Goal: Check status: Check status

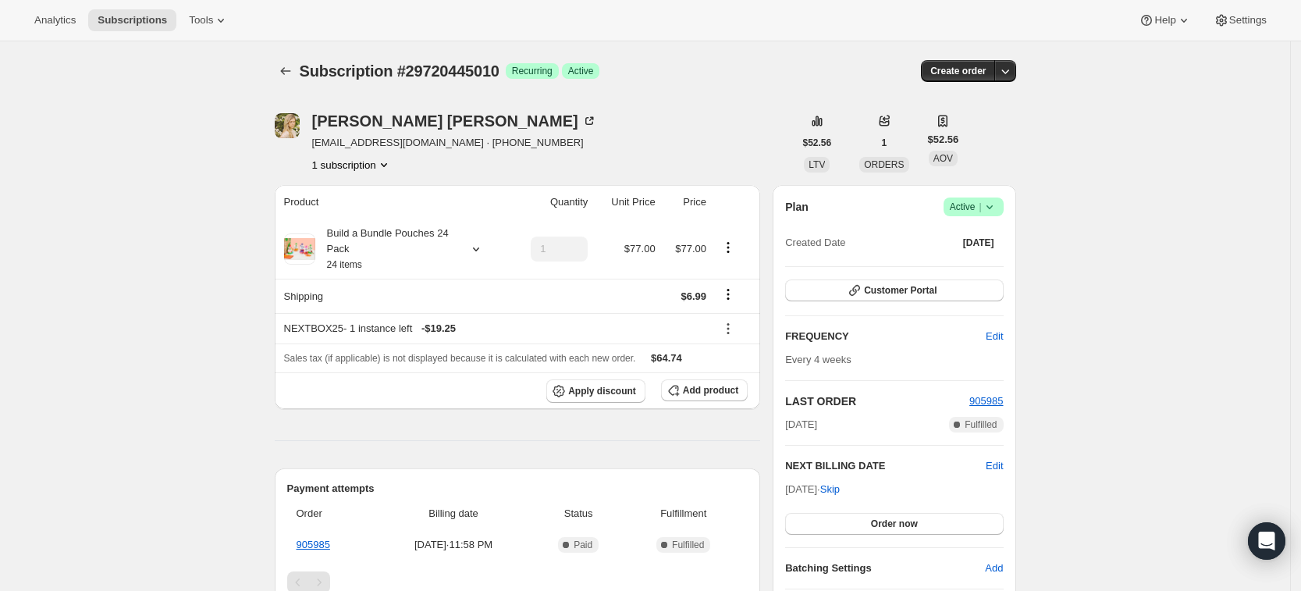
scroll to position [494, 0]
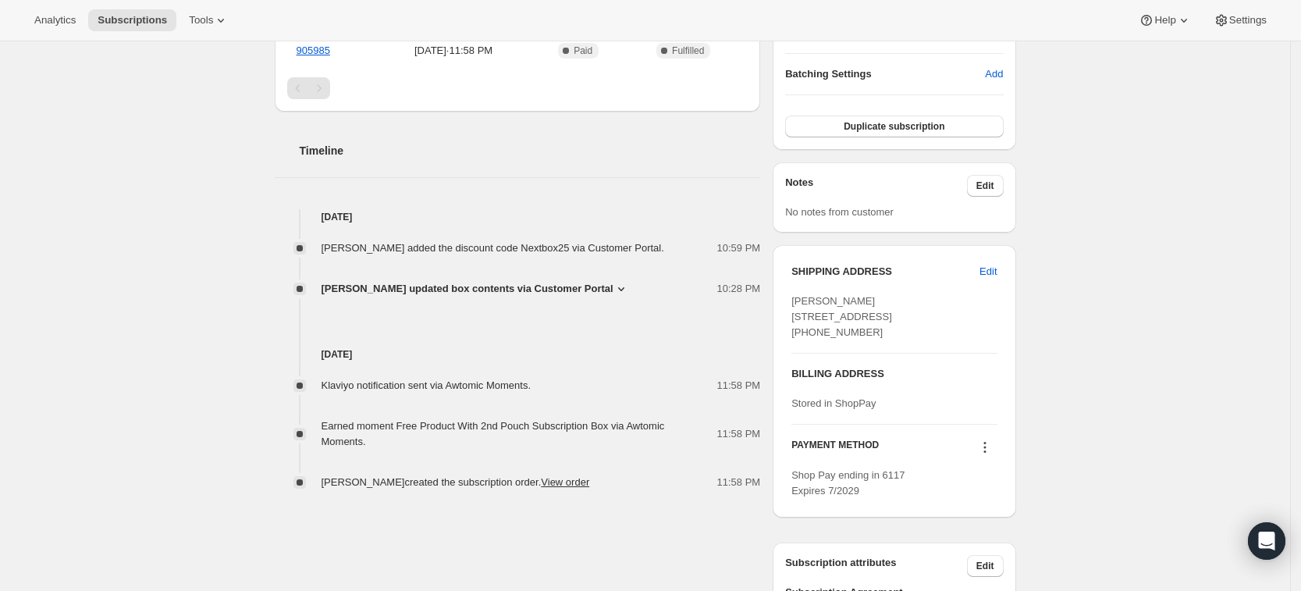
click at [506, 285] on span "Mollie Peterson updated box contents via Customer Portal" at bounding box center [467, 289] width 292 height 16
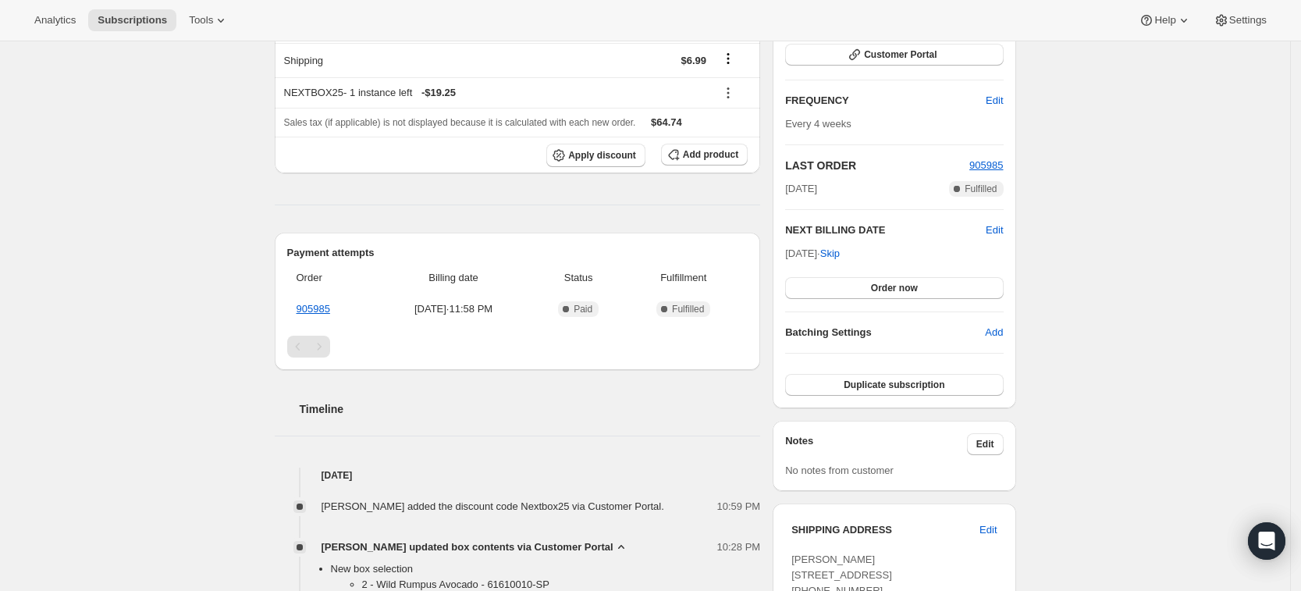
scroll to position [0, 0]
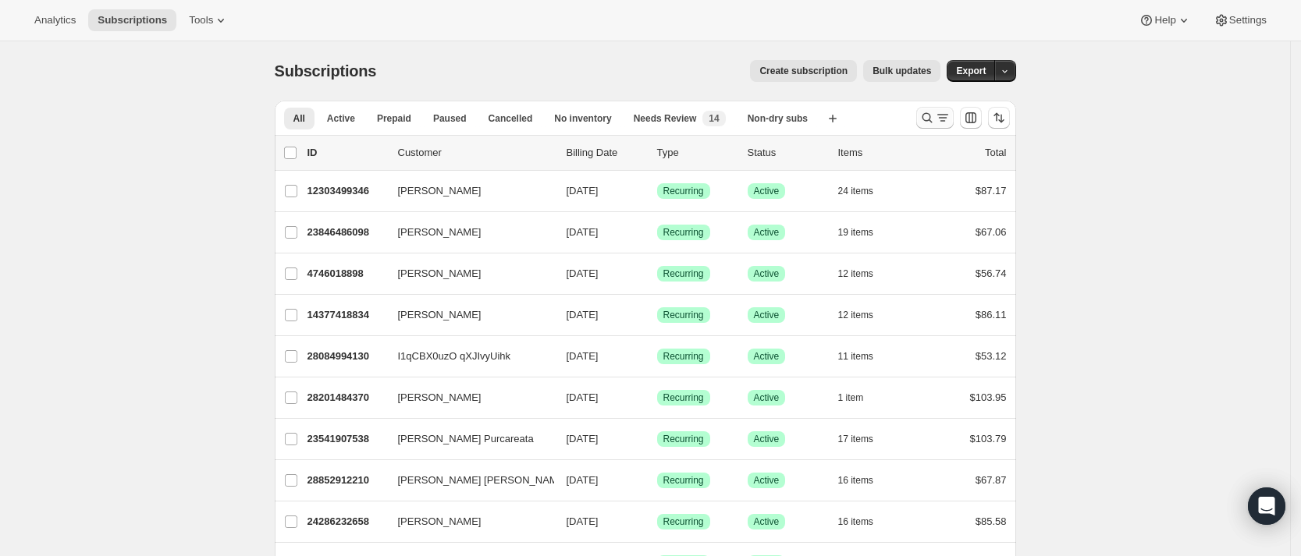
click at [930, 120] on icon "Search and filter results" at bounding box center [927, 118] width 16 height 16
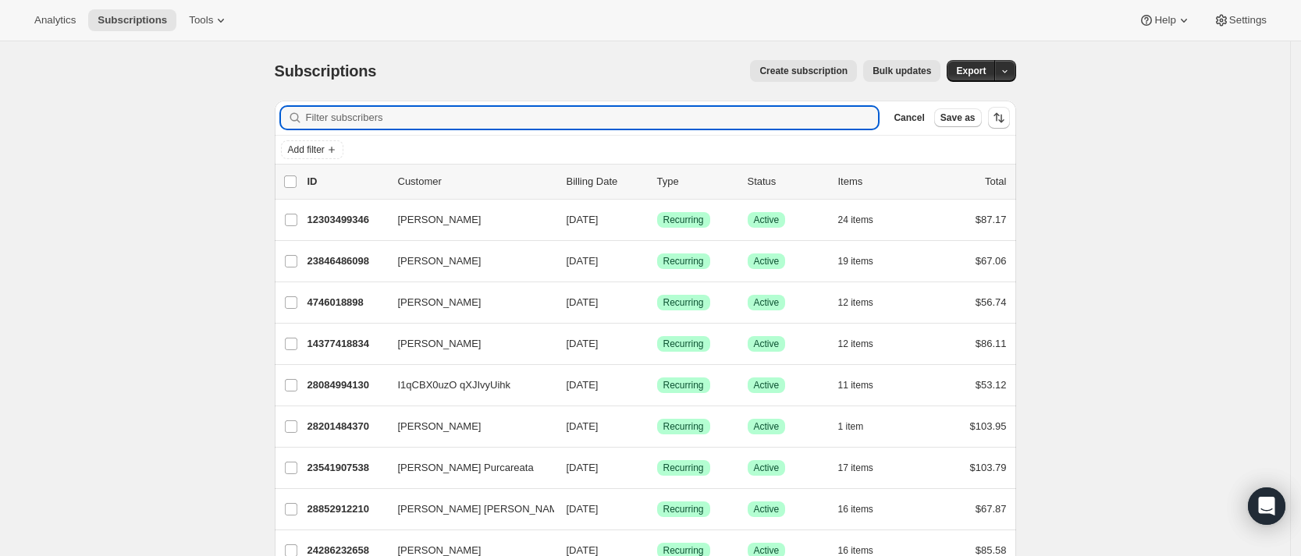
paste input "ash_1232@hotmail.com"
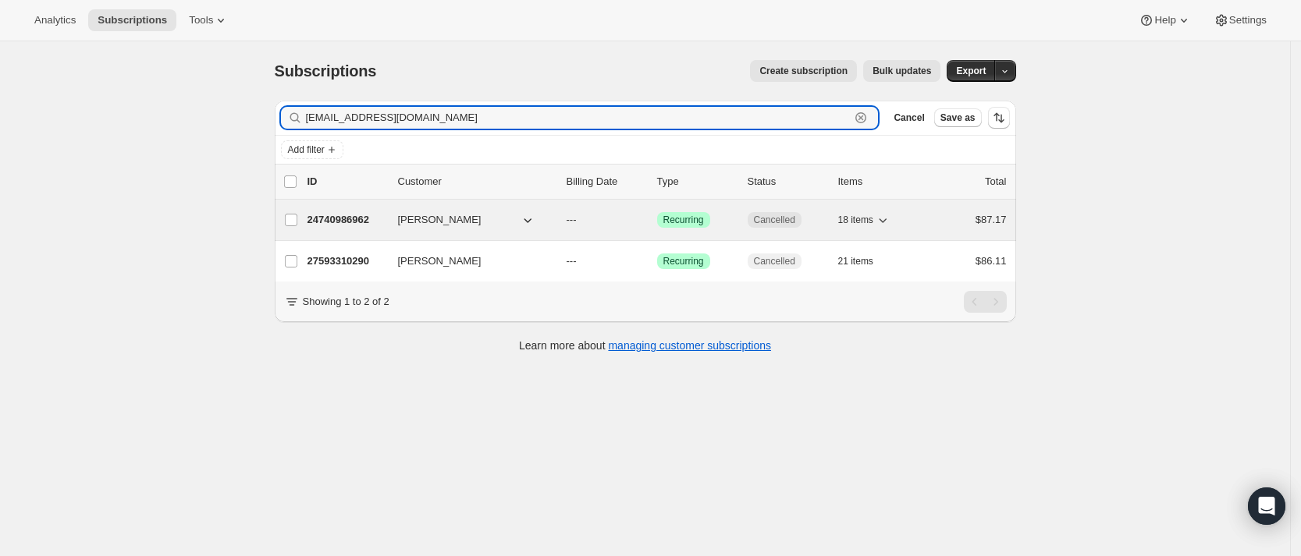
type input "ash_1232@hotmail.com"
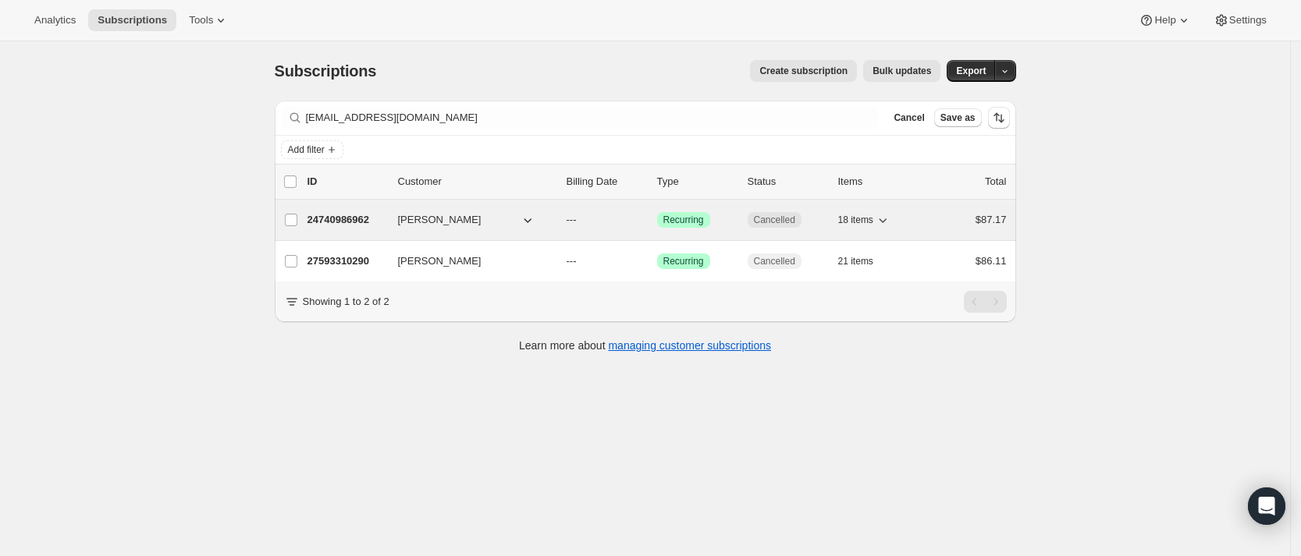
click at [353, 213] on p "24740986962" at bounding box center [346, 220] width 78 height 16
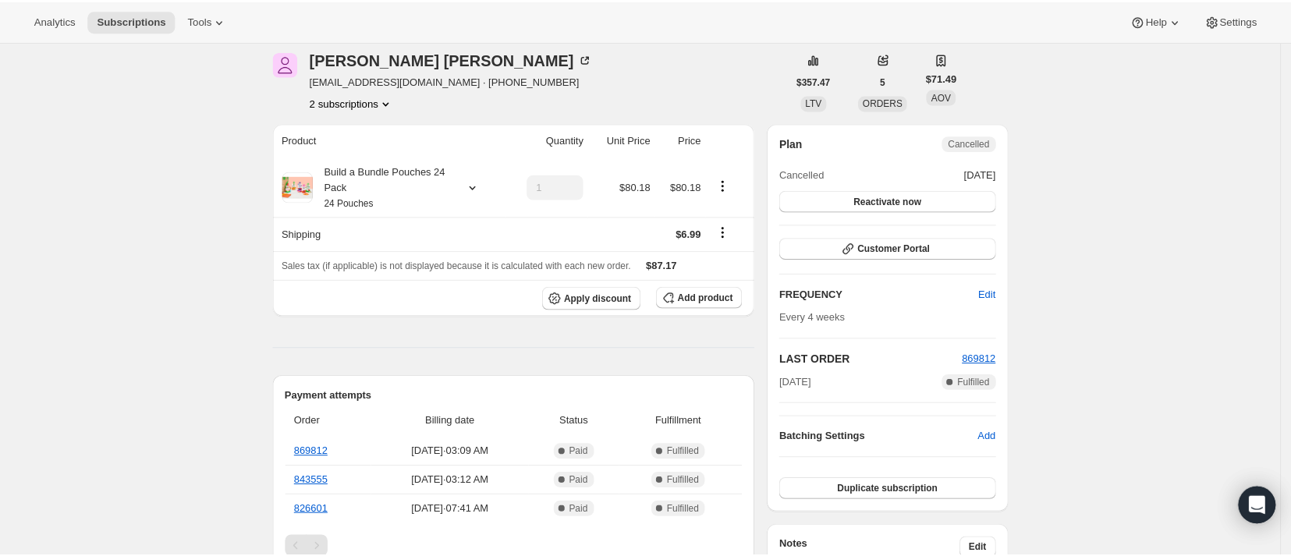
scroll to position [62, 0]
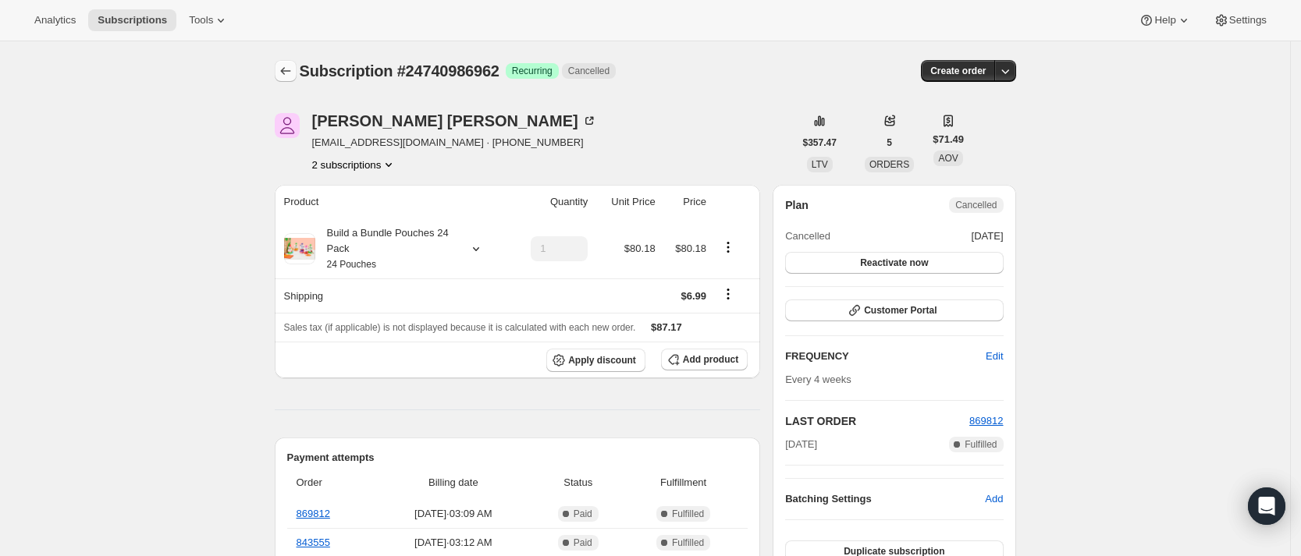
click at [293, 70] on icon "Subscriptions" at bounding box center [286, 71] width 16 height 16
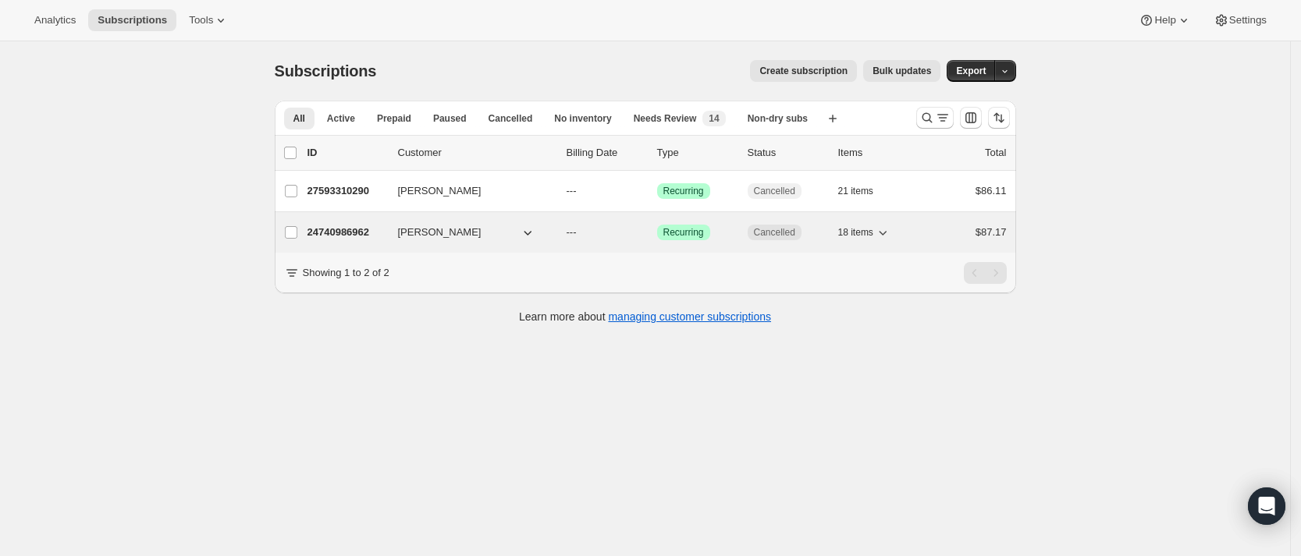
click at [357, 233] on p "24740986962" at bounding box center [346, 233] width 78 height 16
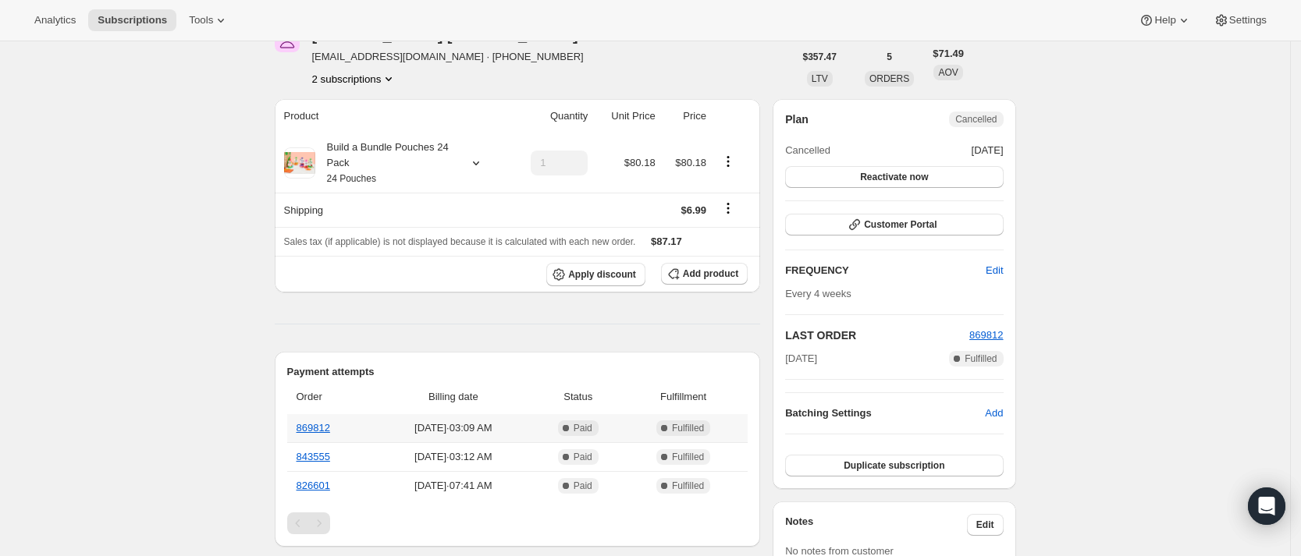
scroll to position [65, 0]
